Goal: Task Accomplishment & Management: Use online tool/utility

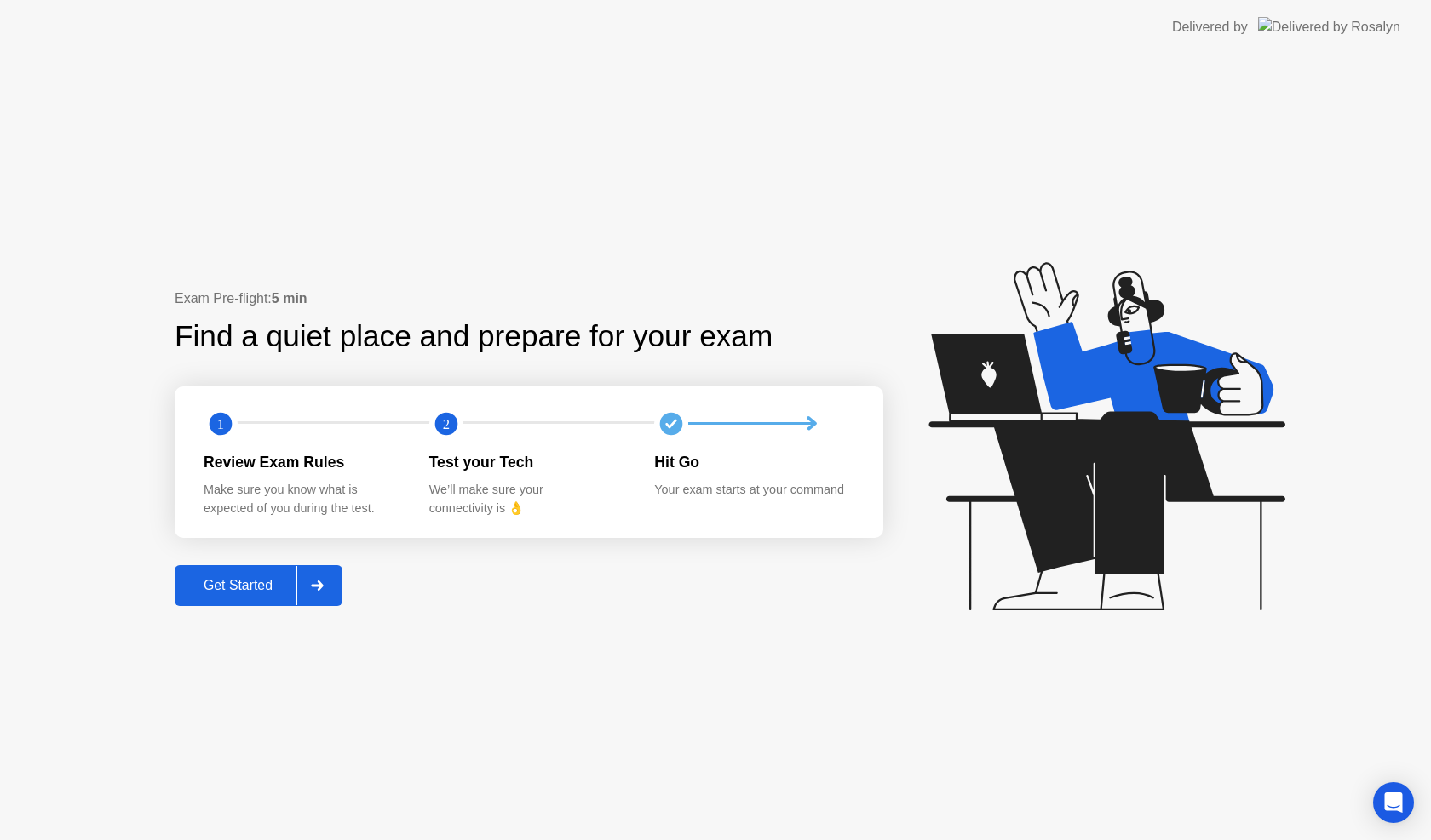
click at [223, 588] on div "Get Started" at bounding box center [238, 586] width 116 height 16
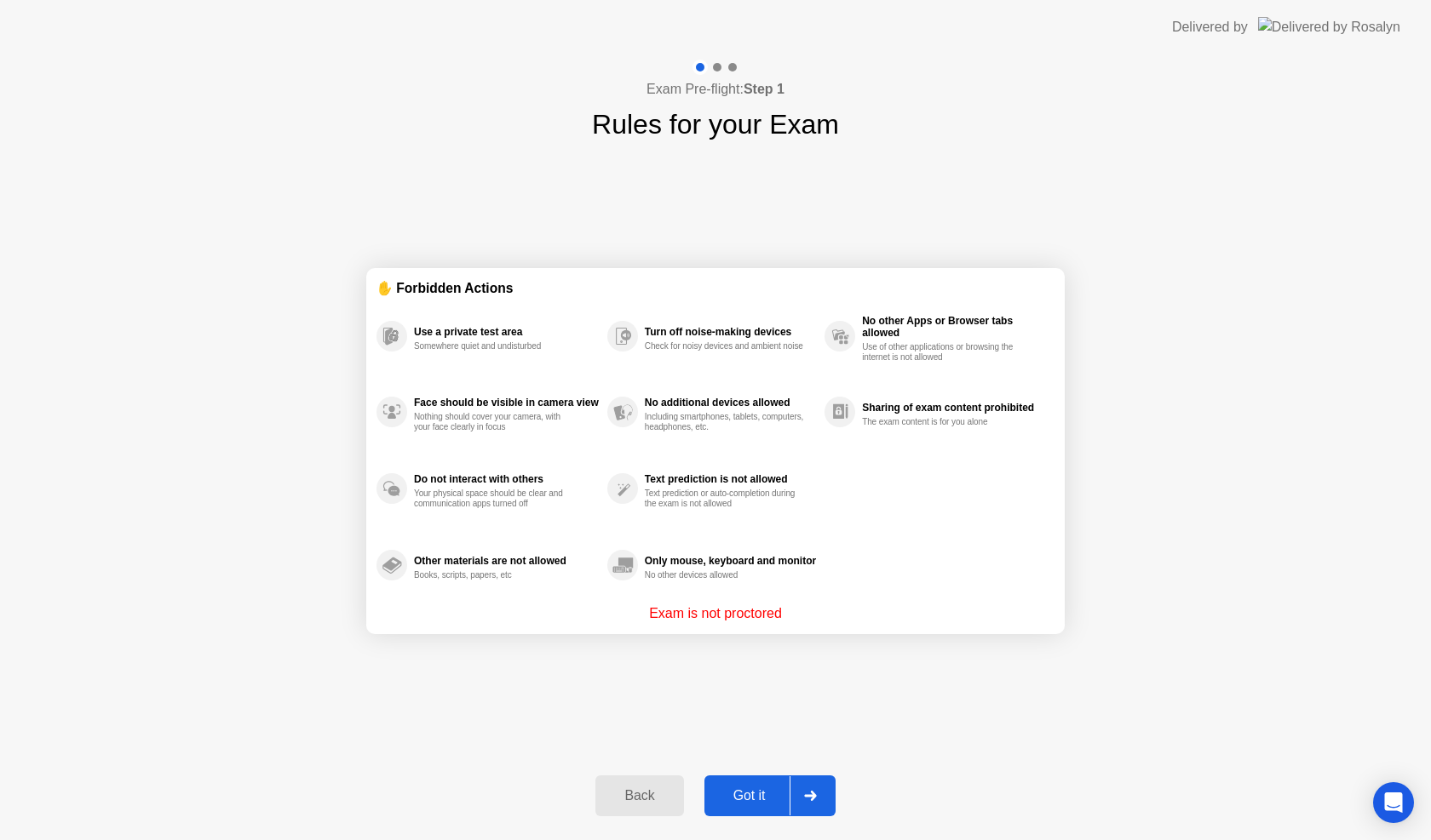
click at [766, 797] on div "Got it" at bounding box center [750, 796] width 80 height 16
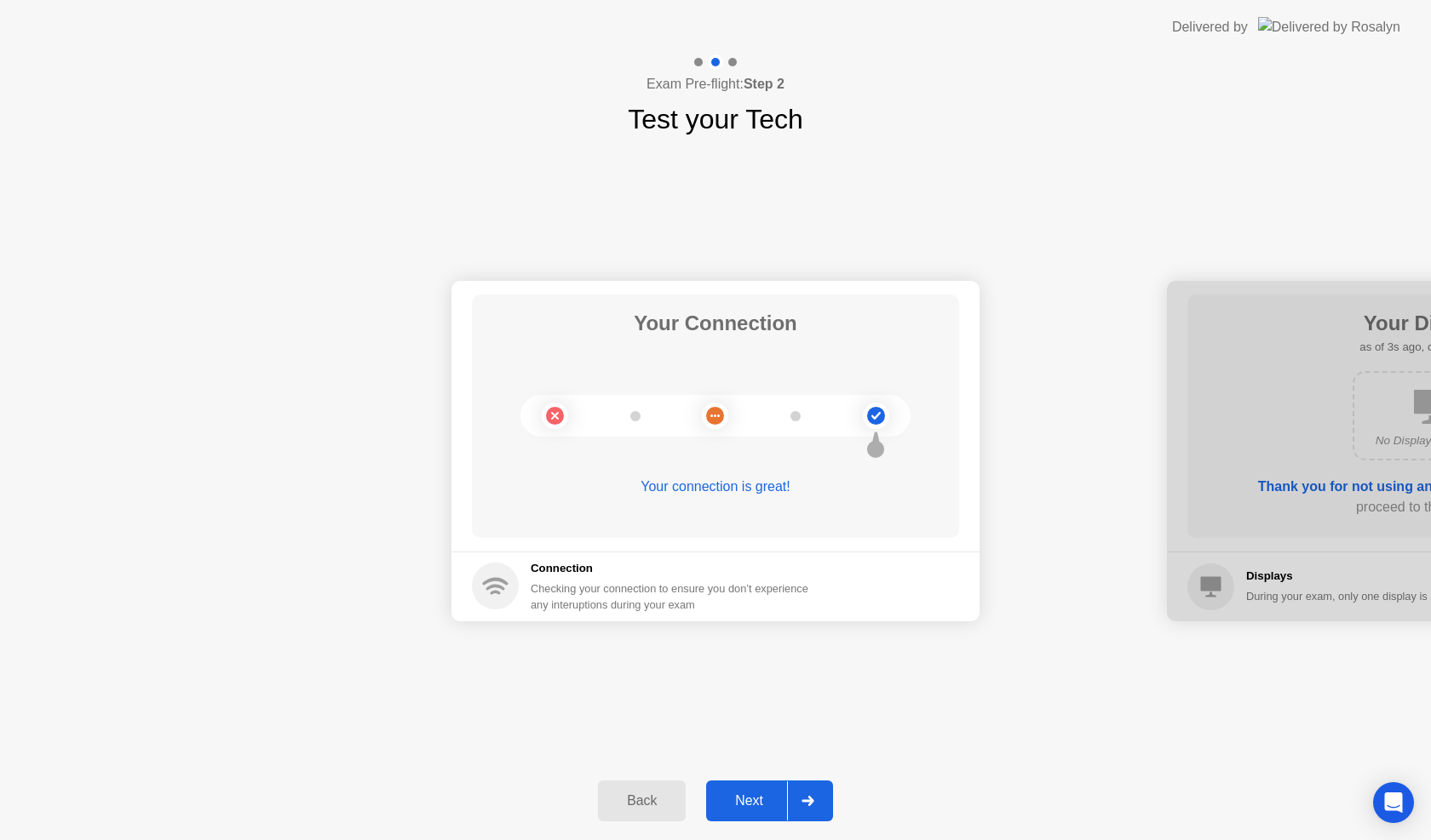
click at [742, 794] on div "Next" at bounding box center [749, 801] width 76 height 16
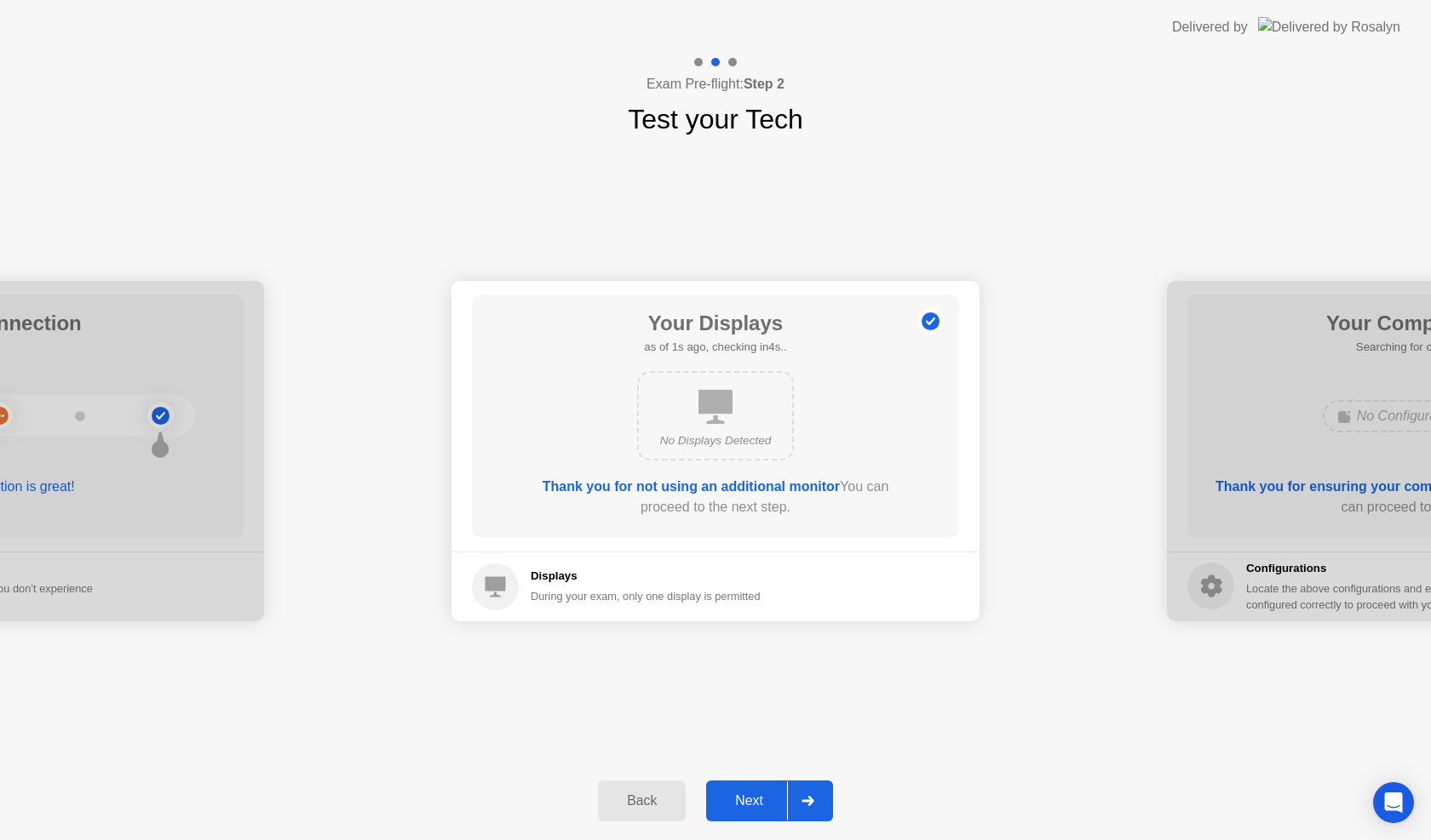
click at [742, 794] on div "Next" at bounding box center [749, 801] width 76 height 16
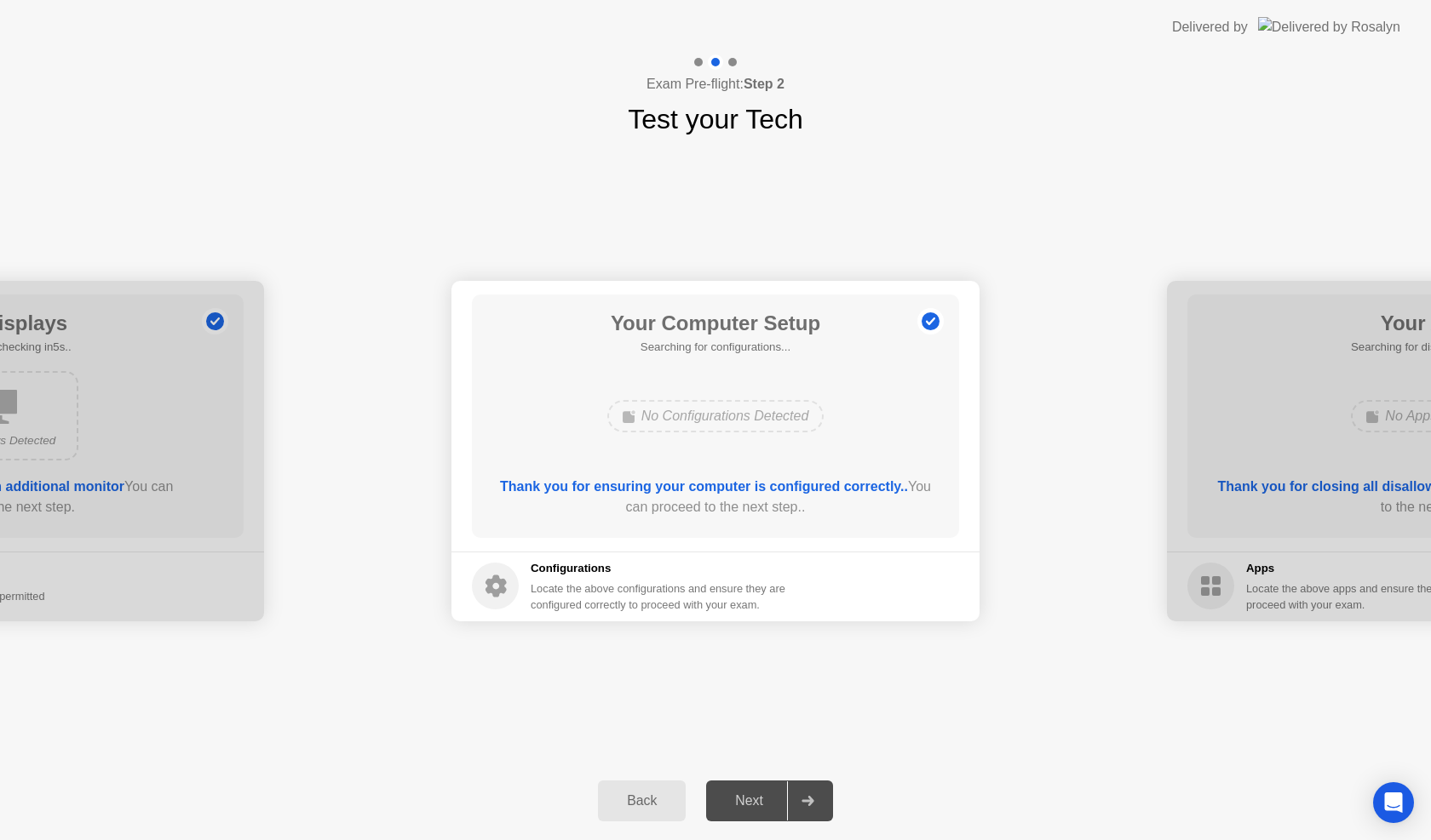
click at [742, 794] on div "Next" at bounding box center [749, 801] width 76 height 16
click at [751, 797] on div "Next" at bounding box center [749, 801] width 76 height 16
click at [752, 798] on div "Next" at bounding box center [749, 801] width 76 height 16
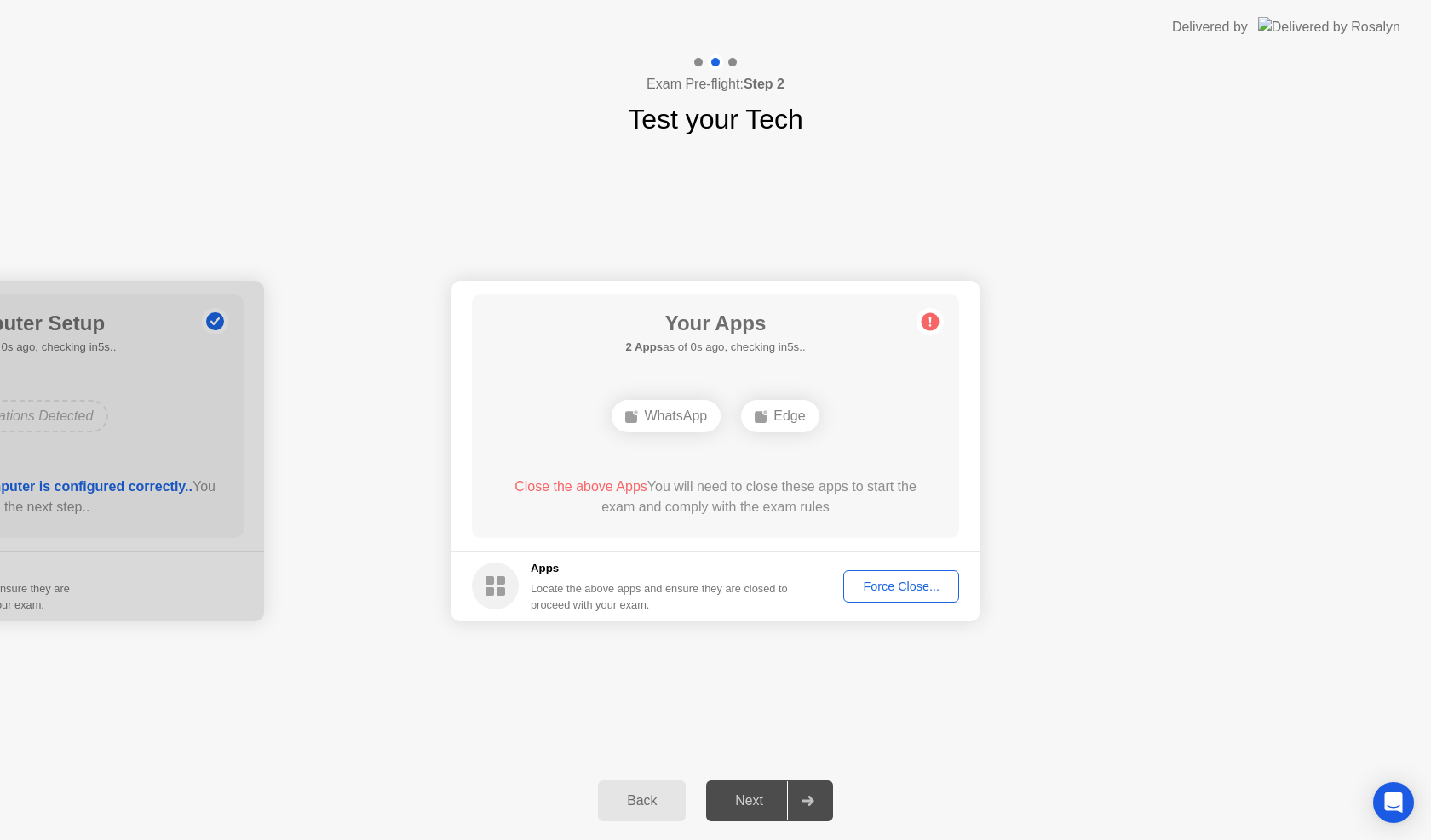
click at [880, 583] on div "Force Close..." at bounding box center [901, 586] width 104 height 14
click at [884, 590] on div "Force Close..." at bounding box center [901, 586] width 104 height 14
click at [901, 589] on div "Force Close..." at bounding box center [901, 586] width 104 height 14
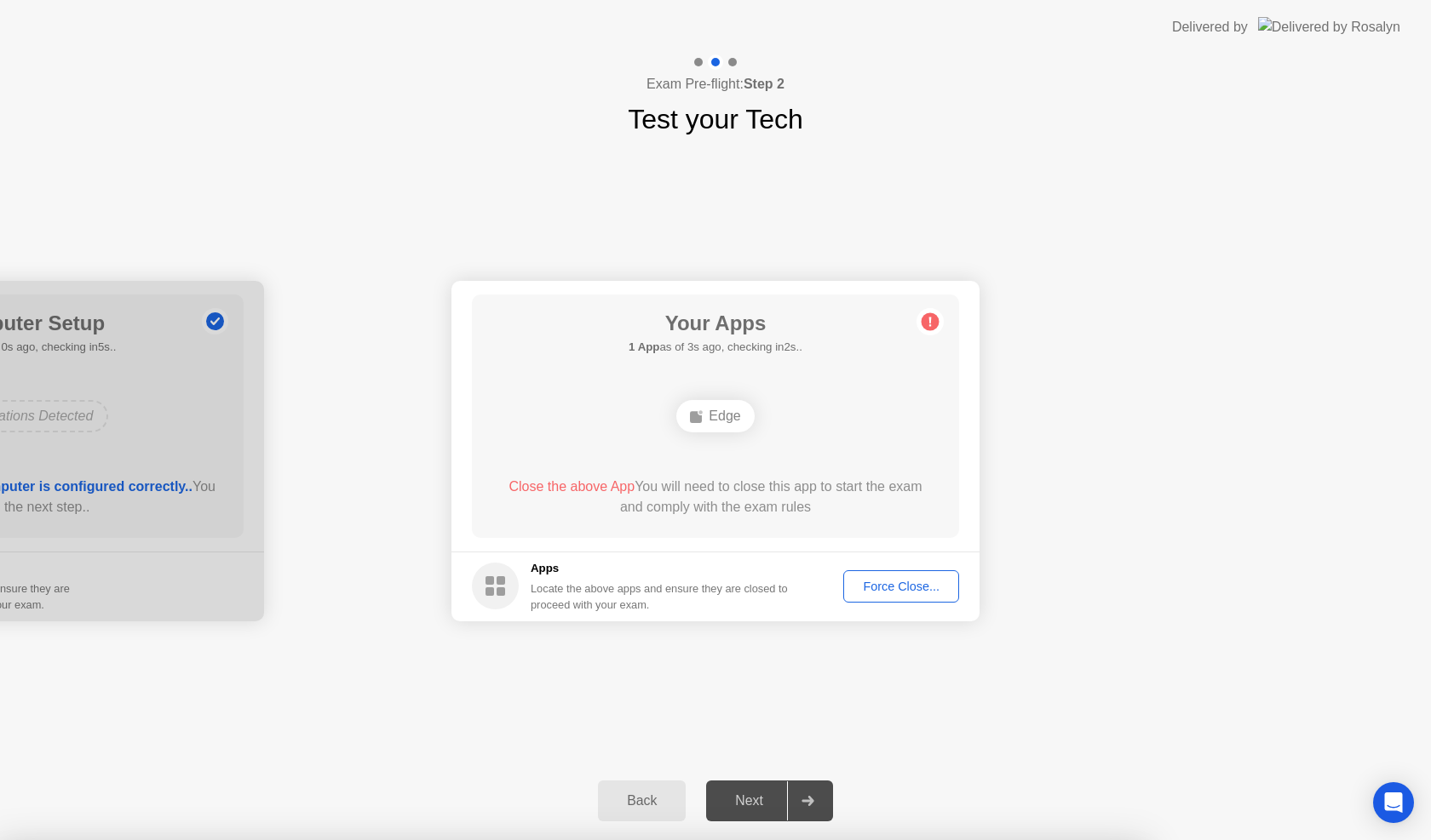
click at [902, 587] on div "Force Close..." at bounding box center [901, 586] width 104 height 14
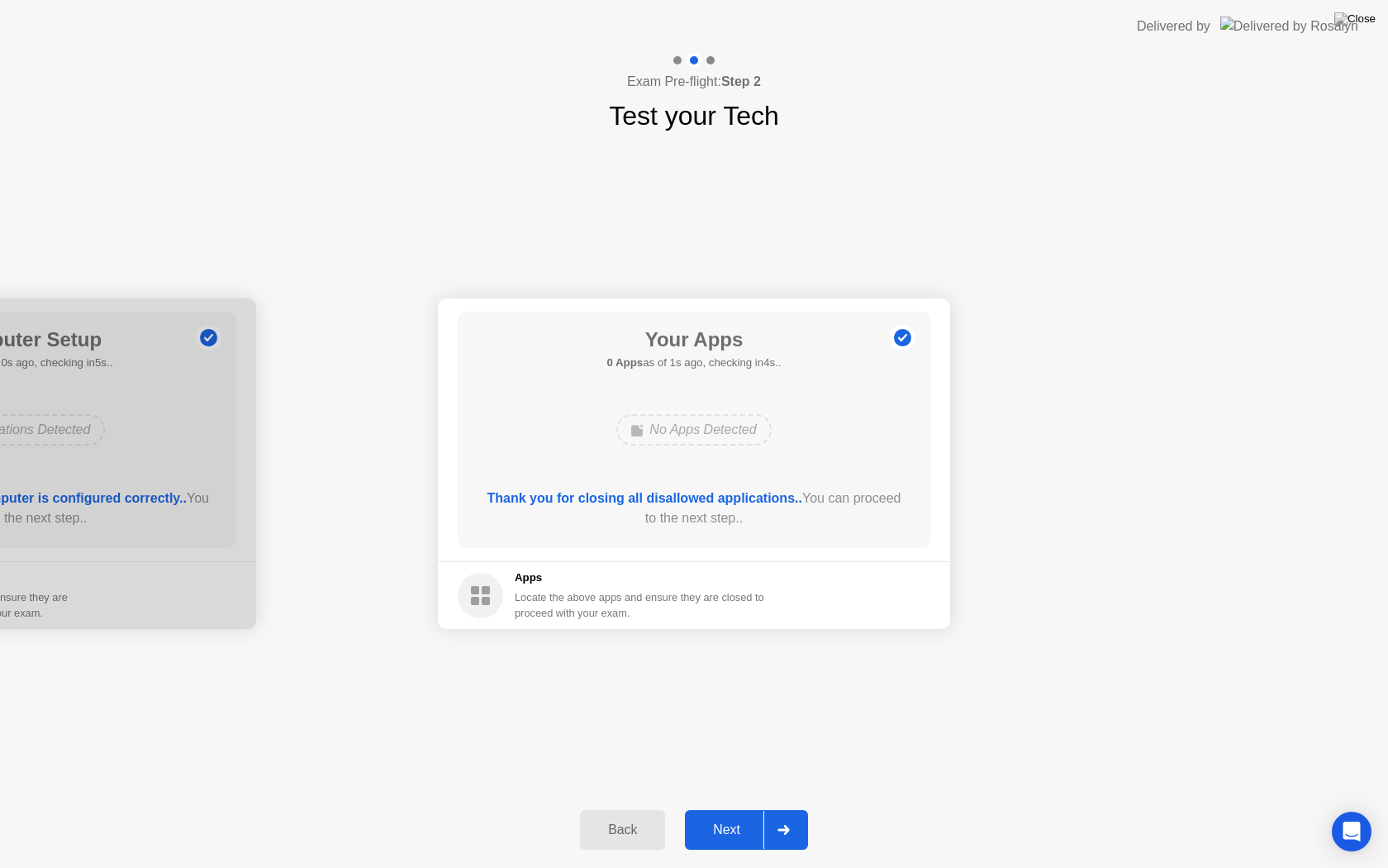
click at [724, 815] on button "Next" at bounding box center [746, 829] width 123 height 39
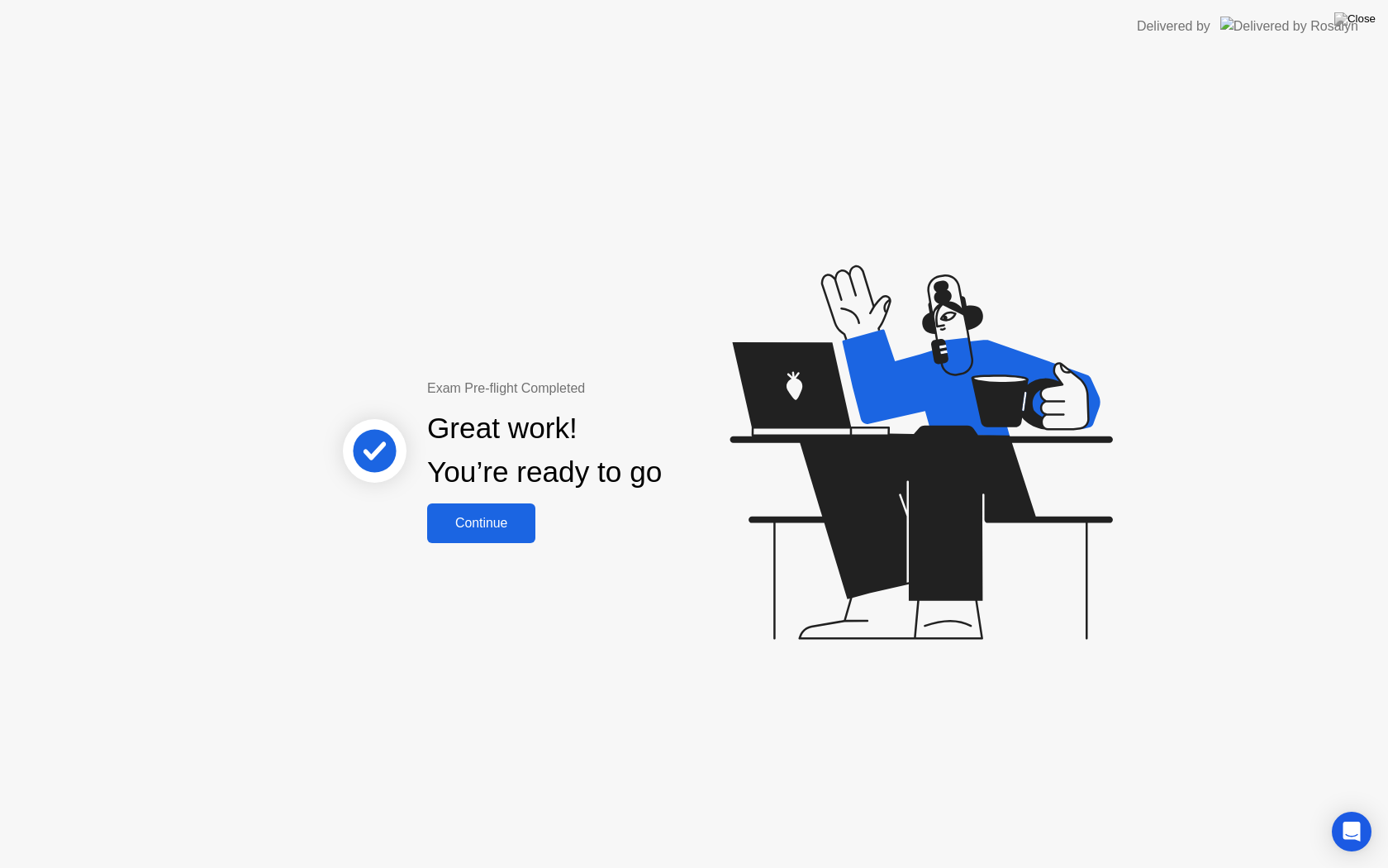
click at [490, 520] on div "Continue" at bounding box center [481, 523] width 99 height 15
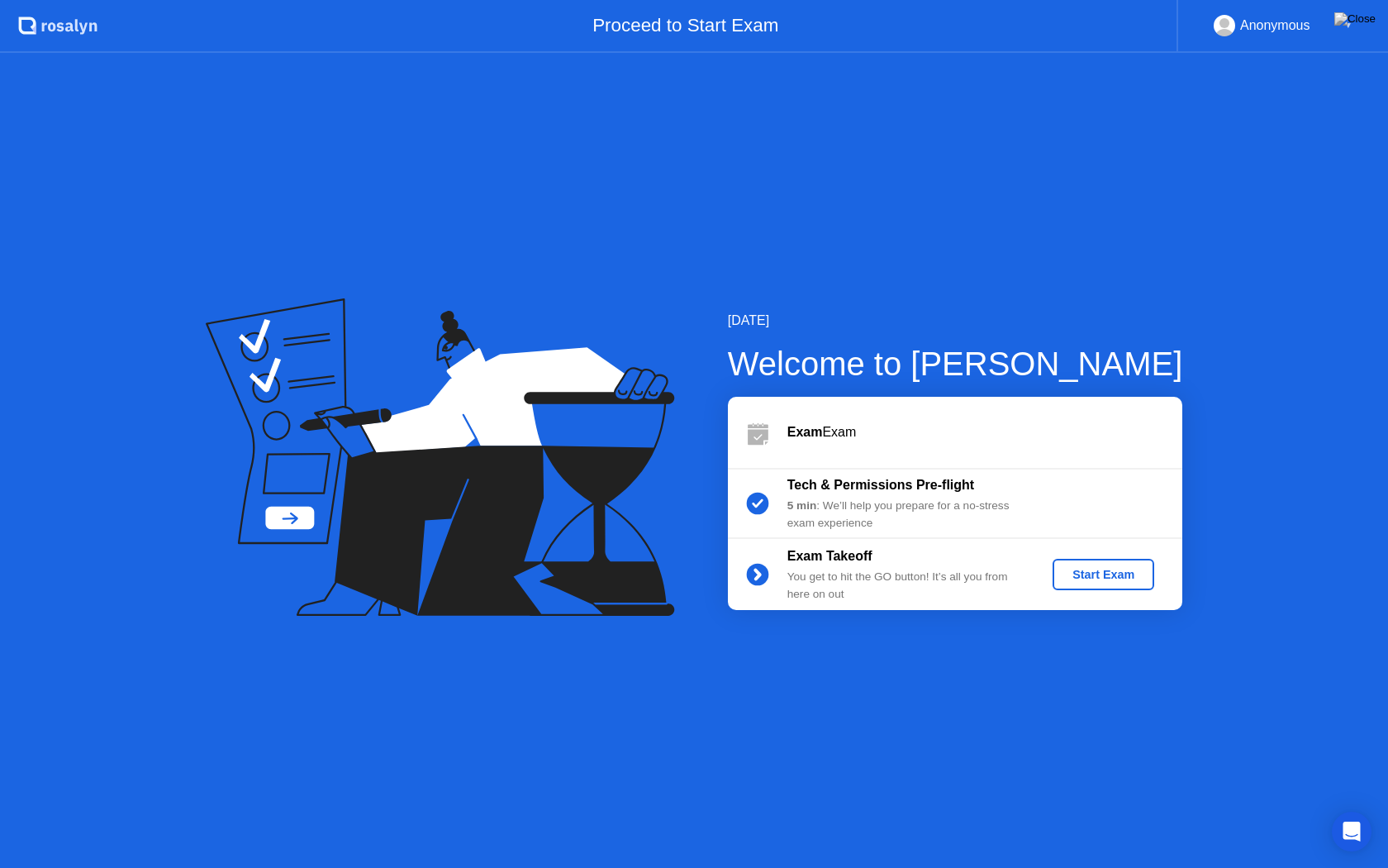
click at [1122, 564] on button "Start Exam" at bounding box center [1103, 574] width 101 height 31
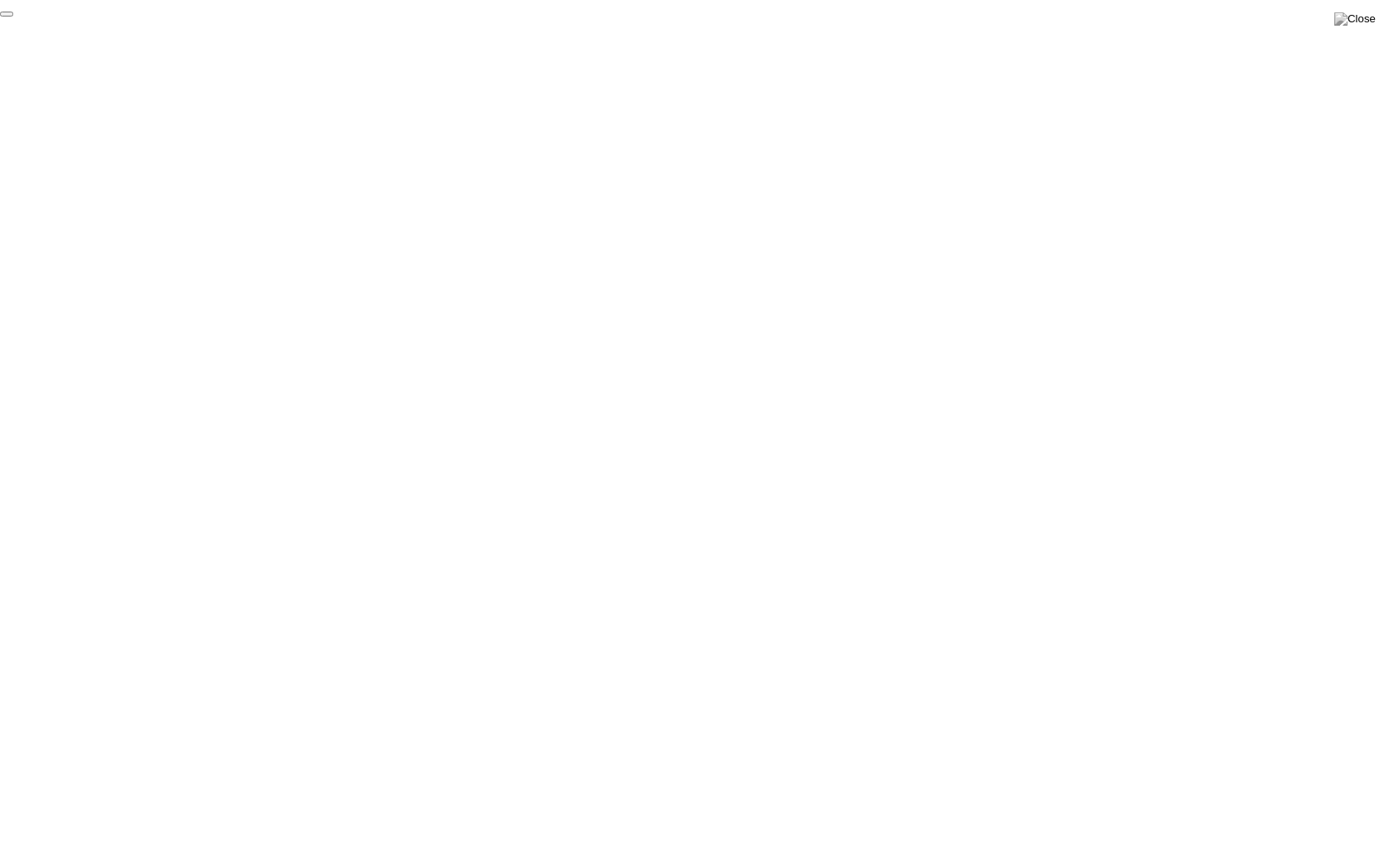
click div "End Proctoring Session"
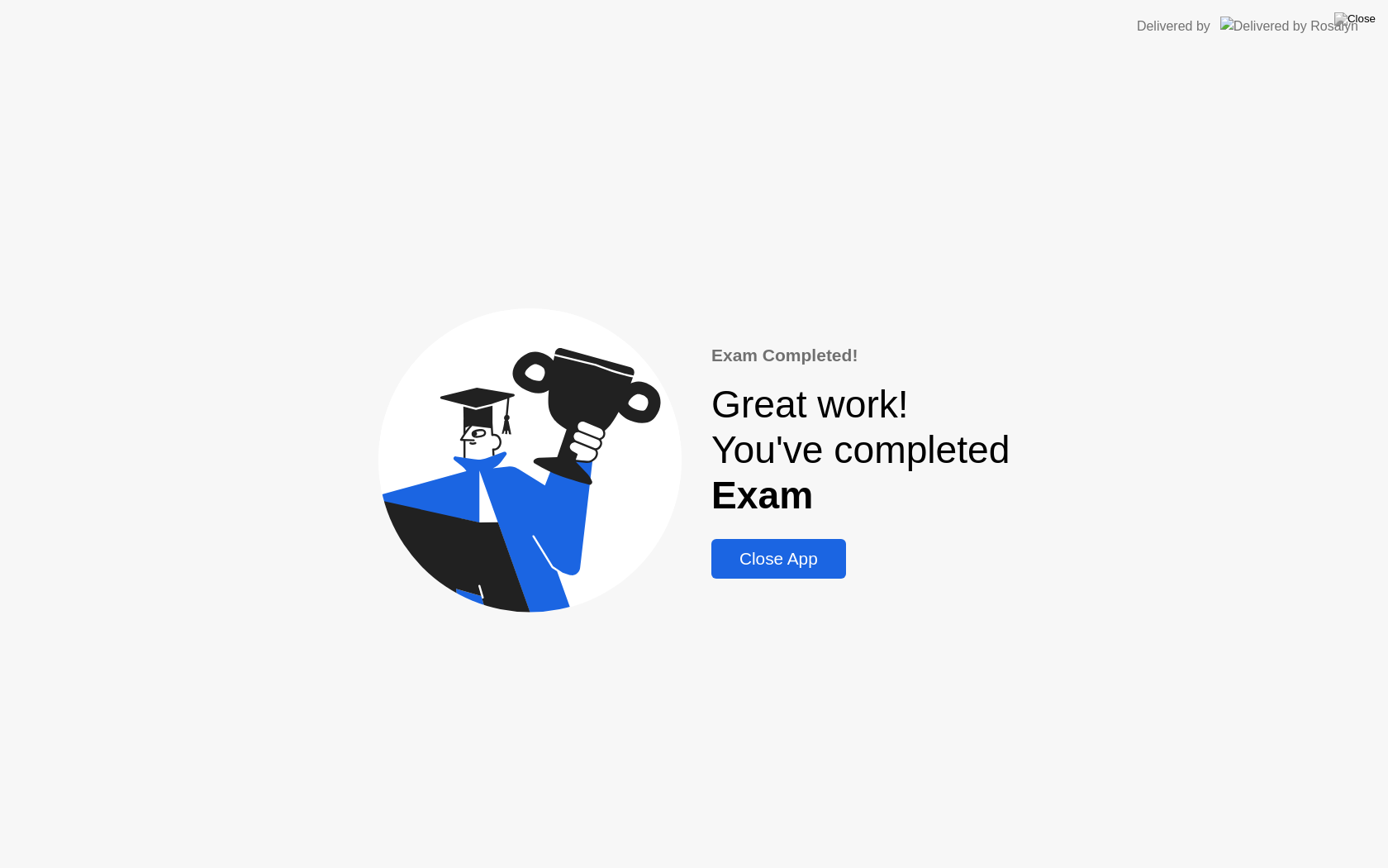
click at [759, 554] on div "Close App" at bounding box center [778, 559] width 125 height 20
